Goal: Transaction & Acquisition: Purchase product/service

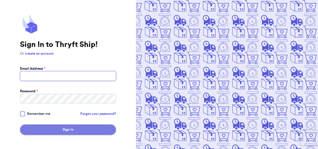
type input "[EMAIL_ADDRESS][DOMAIN_NAME]"
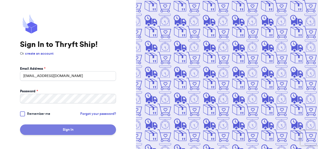
click at [59, 125] on button "Sign In" at bounding box center [68, 129] width 96 height 11
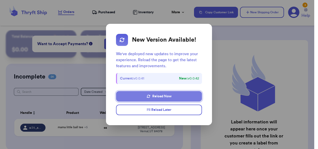
click at [169, 96] on button "Reload Now" at bounding box center [159, 96] width 86 height 11
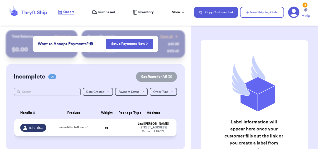
click at [113, 131] on td "oz" at bounding box center [107, 127] width 18 height 17
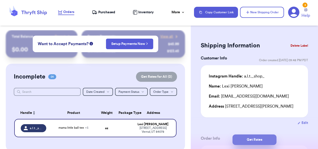
click at [248, 139] on button "Get Rates" at bounding box center [255, 139] width 44 height 11
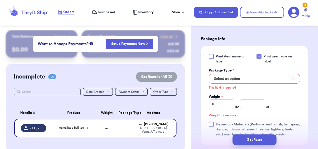
scroll to position [282, 0]
click at [254, 77] on button "Select an option" at bounding box center [254, 79] width 91 height 10
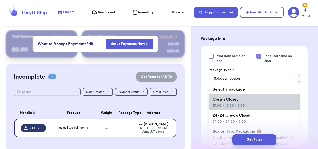
click at [241, 96] on li "Crew's Closet 13.00 x 10.00 x 2.00" at bounding box center [254, 102] width 91 height 16
type input "13"
type input "10"
type input "2"
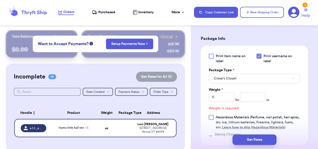
scroll to position [304, 0]
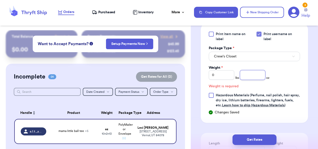
click at [246, 73] on input "number" at bounding box center [253, 75] width 26 height 10
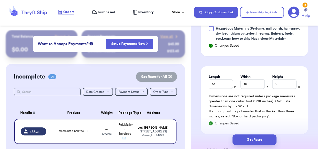
scroll to position [412, 0]
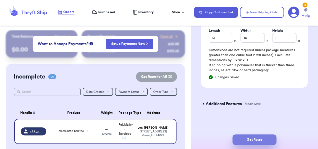
type input "6"
click at [261, 139] on button "Get Rates" at bounding box center [255, 139] width 44 height 11
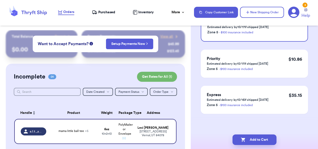
scroll to position [0, 0]
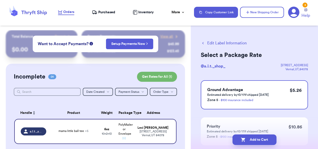
click at [261, 139] on button "Add to Cart" at bounding box center [255, 139] width 44 height 11
checkbox input "true"
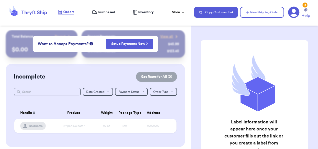
click at [111, 12] on span "Purchased" at bounding box center [106, 12] width 17 height 5
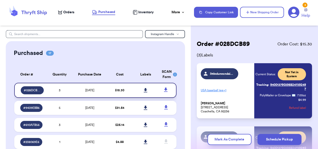
click at [144, 90] on icon at bounding box center [146, 90] width 4 height 5
